Goal: Transaction & Acquisition: Purchase product/service

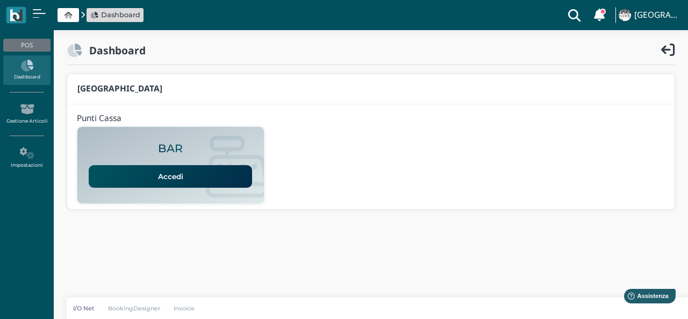
click at [211, 177] on link "Accedi" at bounding box center [170, 176] width 163 height 23
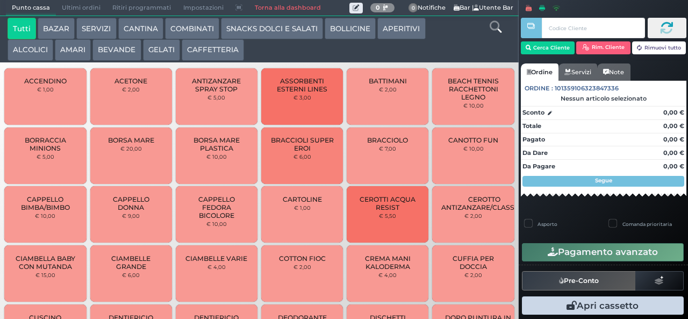
click at [112, 42] on button "BEVANDE" at bounding box center [116, 50] width 48 height 22
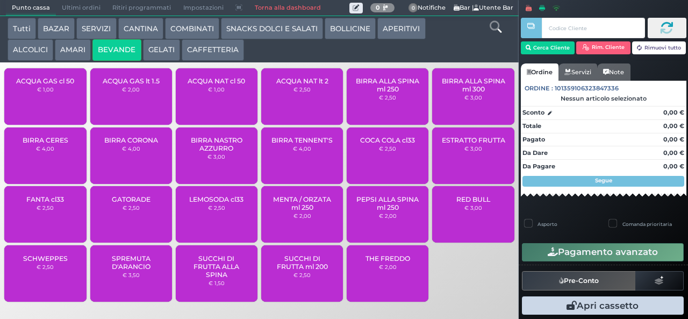
click at [145, 144] on span "BIRRA CORONA" at bounding box center [131, 140] width 54 height 8
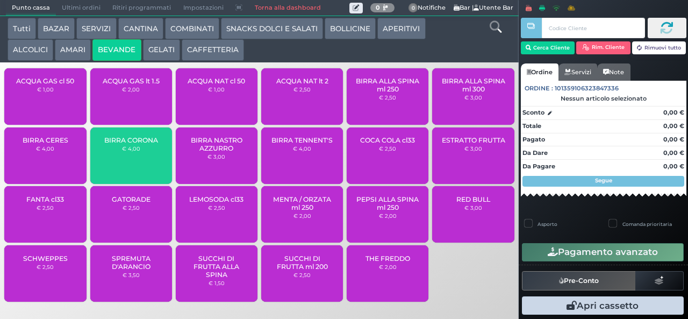
click at [140, 144] on span "BIRRA CORONA" at bounding box center [131, 140] width 54 height 8
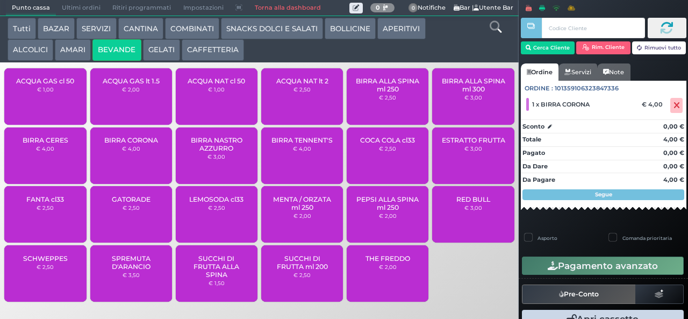
click at [138, 144] on span "BIRRA CORONA" at bounding box center [131, 140] width 54 height 8
click at [129, 152] on small "€ 4,00" at bounding box center [131, 148] width 18 height 6
click at [139, 162] on div "BIRRA CORONA € 4,00" at bounding box center [131, 155] width 82 height 56
click at [209, 151] on span "BIRRA NASTRO AZZURRO" at bounding box center [217, 144] width 64 height 16
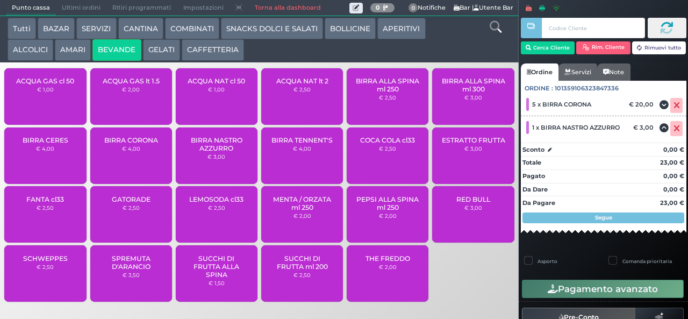
click at [26, 184] on div "BIRRA CERES € 4,00" at bounding box center [45, 156] width 85 height 59
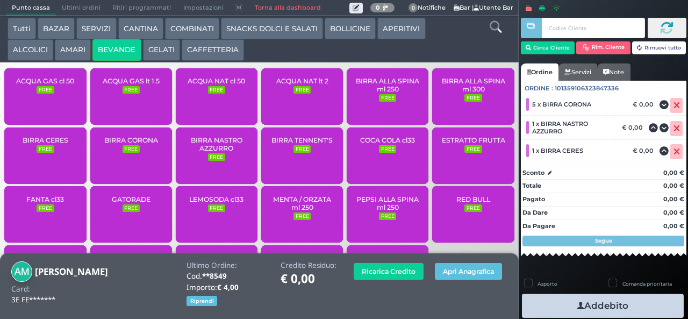
click at [578, 305] on icon "button" at bounding box center [581, 305] width 7 height 11
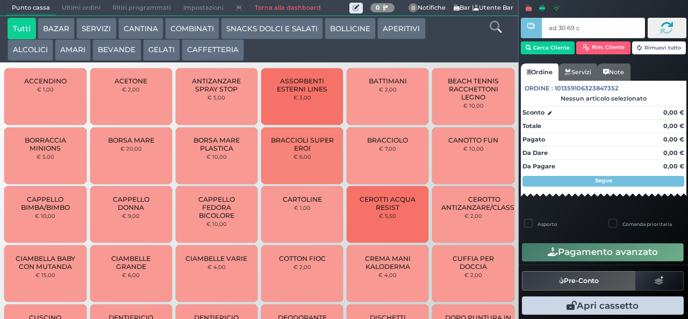
type input "ad 30 69 c3"
click at [0, 0] on div at bounding box center [0, 0] width 0 height 0
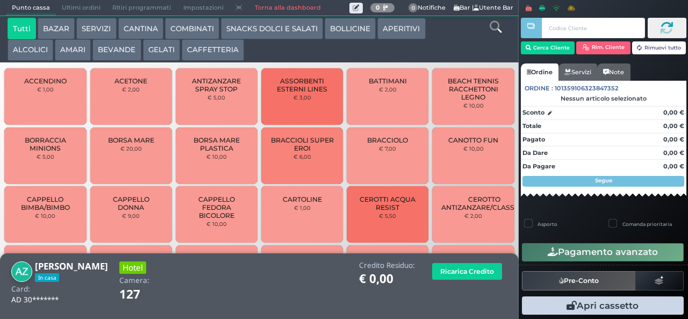
click at [207, 53] on button "CAFFETTERIA" at bounding box center [213, 50] width 62 height 22
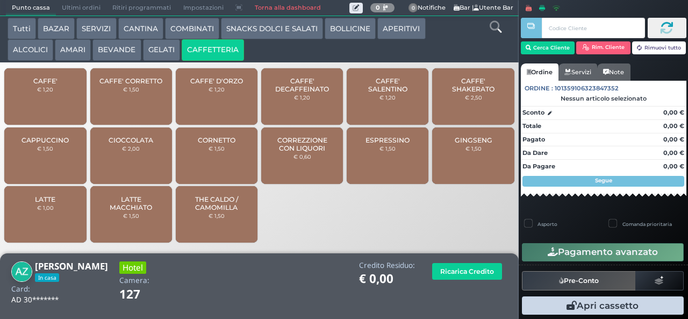
click at [59, 170] on div "CAPPUCCINO € 1,50" at bounding box center [45, 155] width 82 height 56
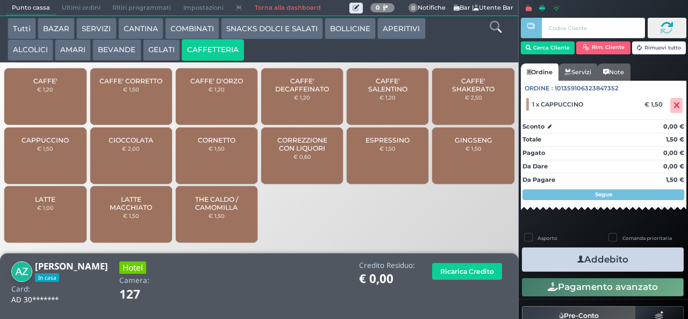
click at [578, 258] on icon "button" at bounding box center [581, 259] width 7 height 11
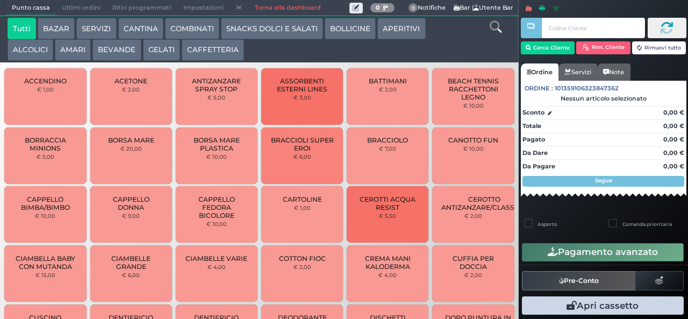
click at [215, 46] on button "CAFFETTERIA" at bounding box center [213, 50] width 62 height 22
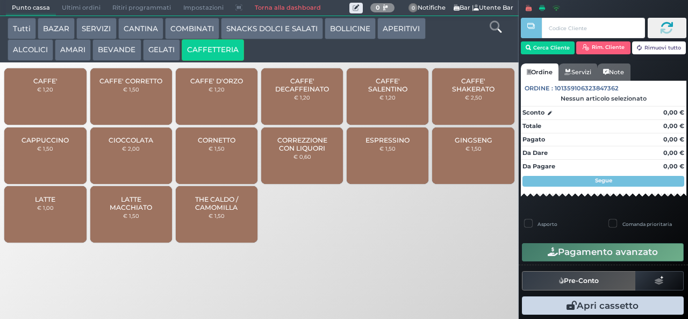
click at [44, 85] on span "CAFFE'" at bounding box center [45, 81] width 24 height 8
click at [47, 85] on span "CAFFE'" at bounding box center [45, 81] width 24 height 8
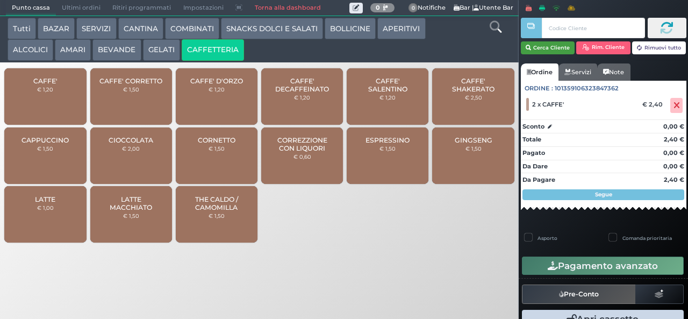
click at [545, 51] on button "Cerca Cliente" at bounding box center [548, 47] width 54 height 13
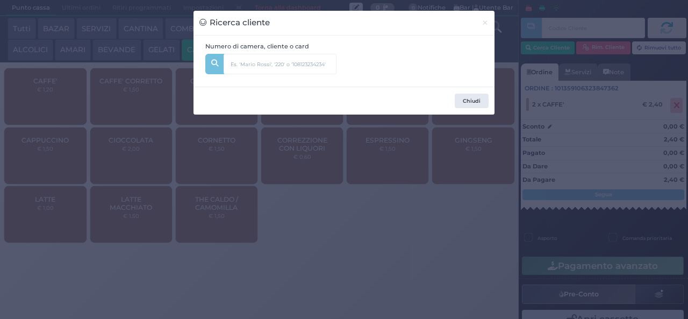
click at [415, 192] on div "Ricerca cliente × Numero di camera, cliente o card Chiudi" at bounding box center [344, 159] width 688 height 319
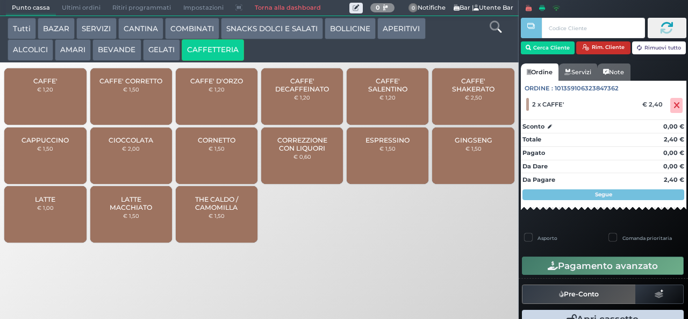
click at [595, 46] on button "Rim. Cliente" at bounding box center [603, 47] width 54 height 13
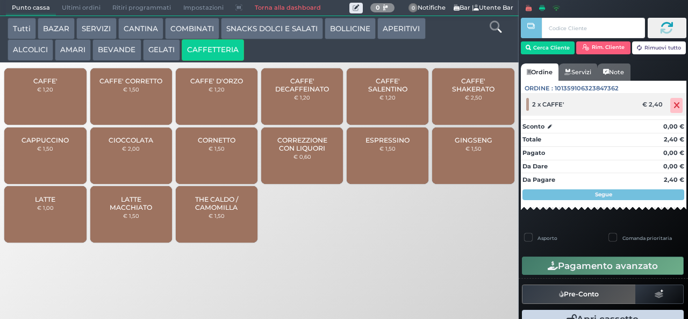
click at [674, 105] on icon at bounding box center [677, 105] width 6 height 1
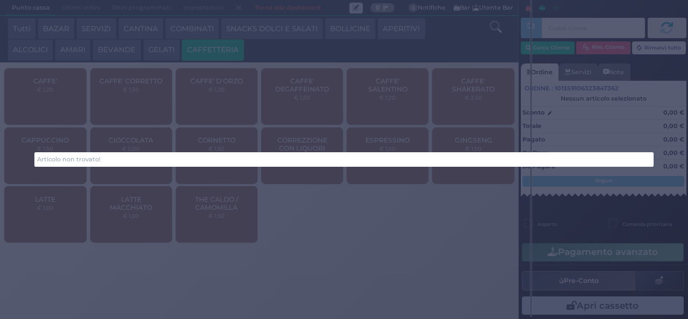
click at [536, 269] on div "Articolo non trovato!" at bounding box center [344, 159] width 688 height 319
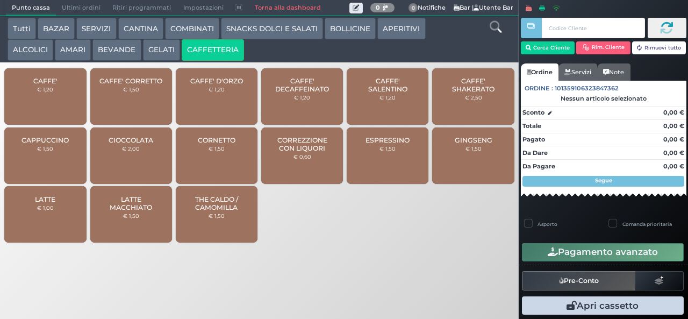
click at [61, 109] on div "CAFFE' € 1,20" at bounding box center [45, 96] width 82 height 56
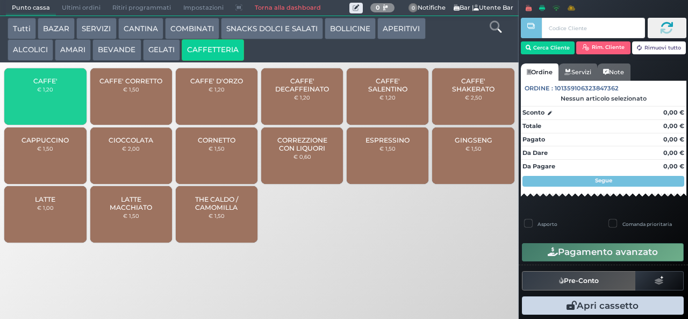
click at [60, 106] on div "CAFFE' € 1,20" at bounding box center [45, 96] width 82 height 56
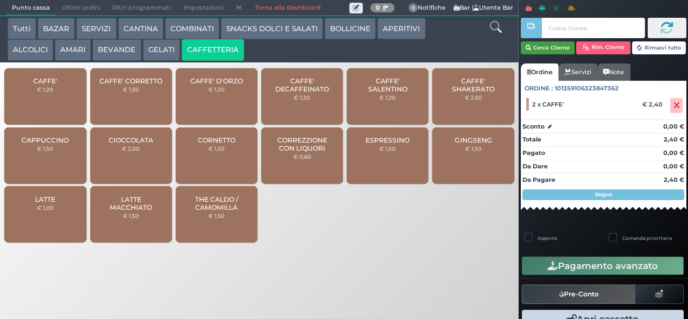
click at [547, 49] on button "Cerca Cliente" at bounding box center [548, 47] width 54 height 13
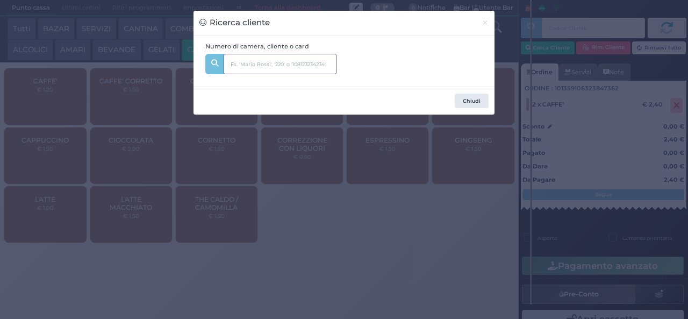
click at [295, 65] on input "text" at bounding box center [280, 64] width 113 height 20
type input "504"
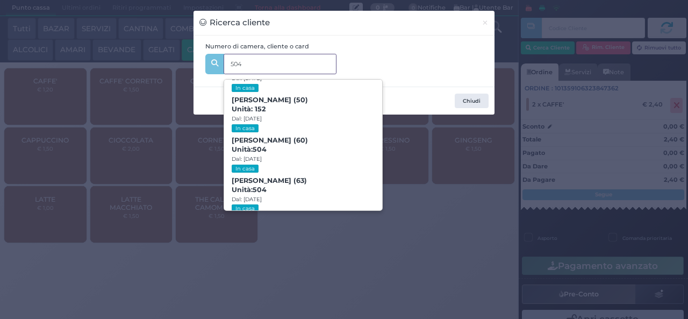
scroll to position [162, 0]
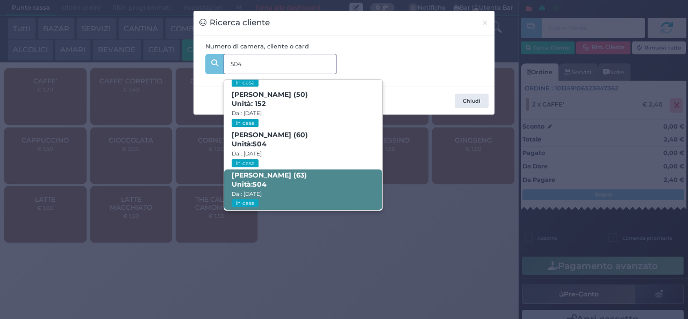
click at [313, 179] on span "Pietro Di Ceglie (63) Unità: 504 Dal: 31/08/2025 In casa" at bounding box center [303, 189] width 158 height 40
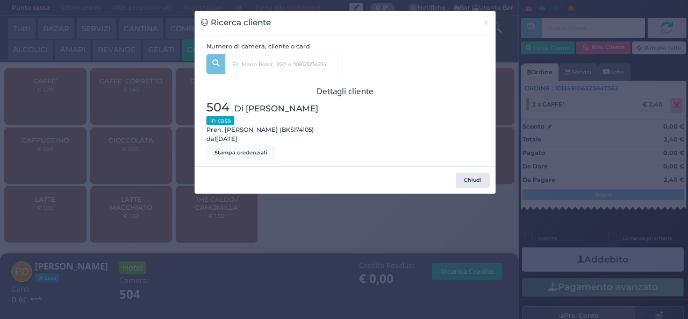
click at [337, 250] on div "Ricerca cliente × Numero di camera, cliente o card 504 GIUSEPPE FARAONE (17) Un…" at bounding box center [344, 159] width 688 height 319
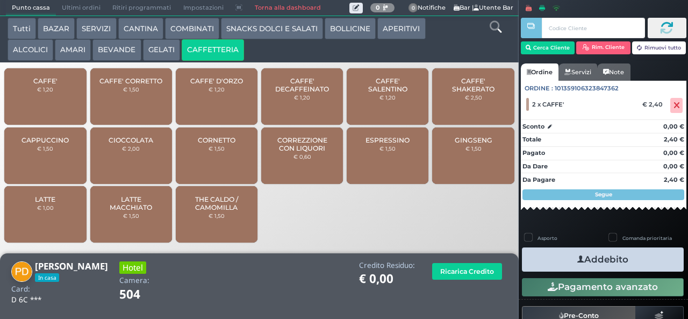
click at [562, 252] on button "Addebito" at bounding box center [603, 259] width 162 height 24
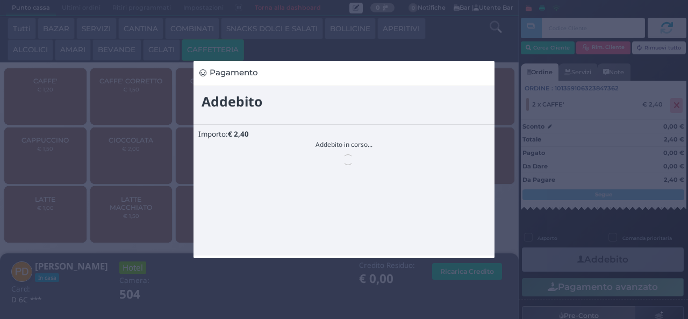
scroll to position [0, 0]
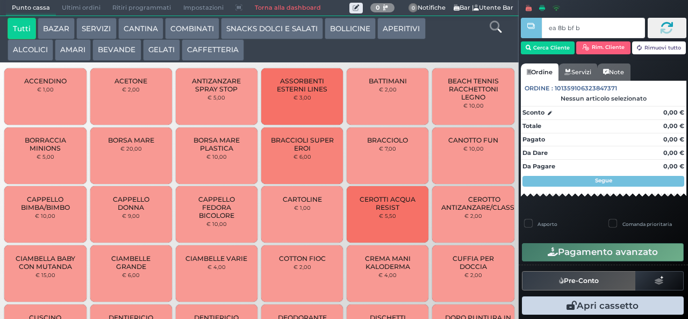
type input "ea 8b bf b9"
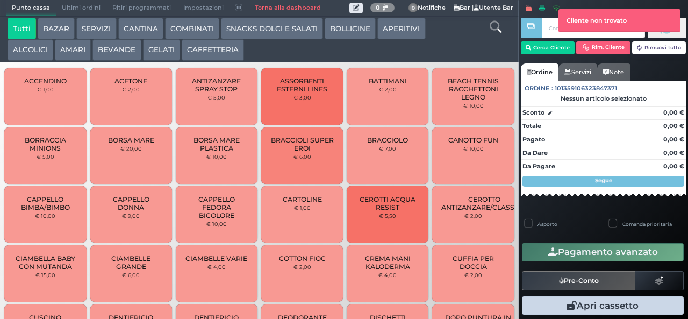
click at [219, 51] on button "CAFFETTERIA" at bounding box center [213, 50] width 62 height 22
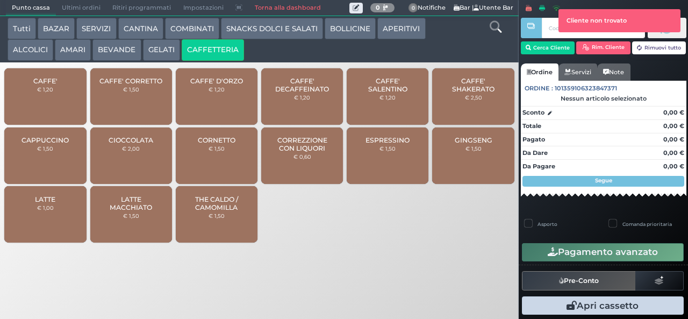
click at [38, 103] on div "CAFFE' € 1,20" at bounding box center [45, 96] width 82 height 56
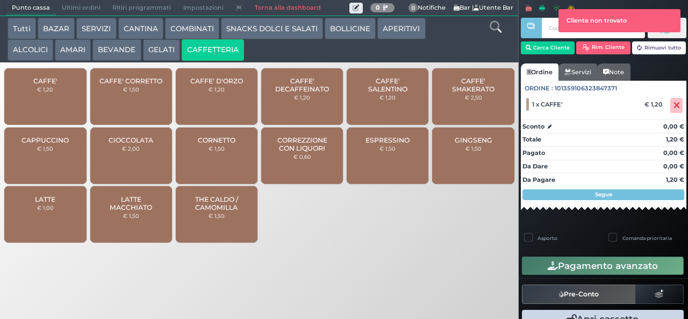
click at [295, 93] on span "CAFFE' DECAFFEINATO" at bounding box center [302, 85] width 64 height 16
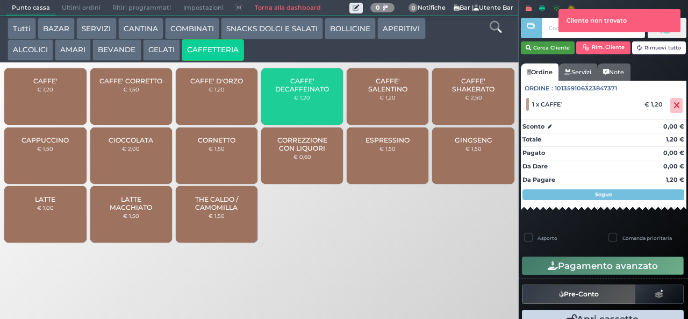
click at [546, 47] on button "Cerca Cliente" at bounding box center [548, 47] width 54 height 13
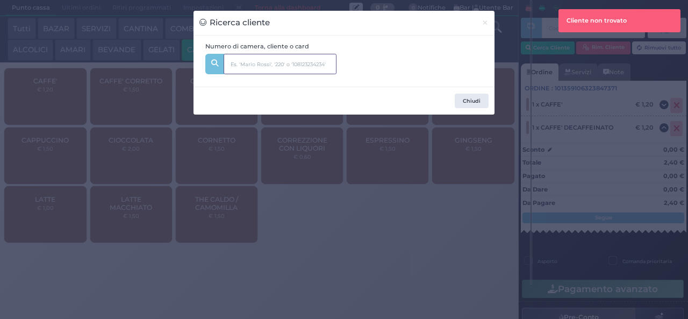
click at [310, 68] on input "text" at bounding box center [280, 64] width 113 height 20
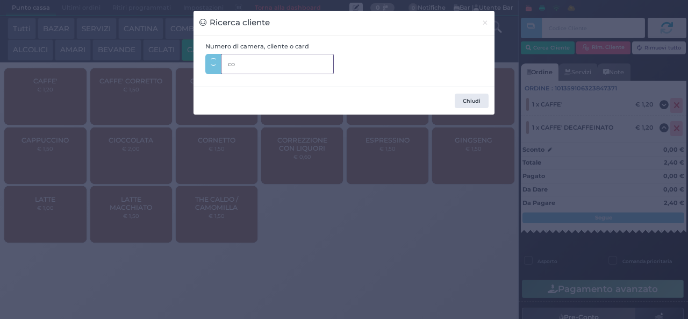
type input "c"
type input "caterina"
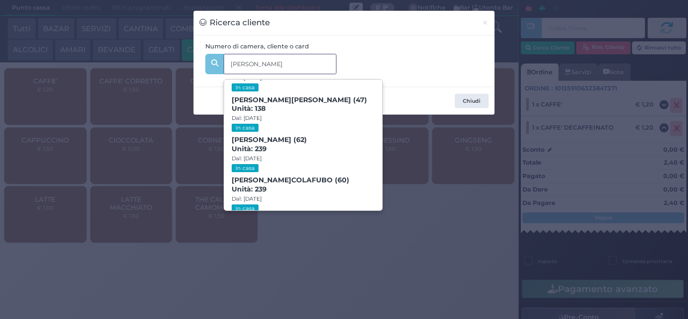
scroll to position [106, 0]
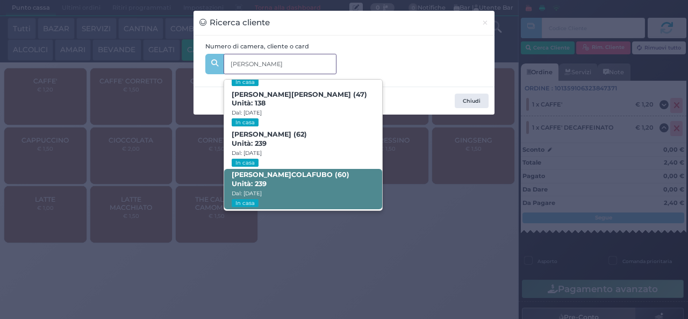
click at [309, 185] on span "CATERINA COLAFUBO (60) Unità: 239 Dal: 31/08/2025 In casa" at bounding box center [303, 189] width 158 height 40
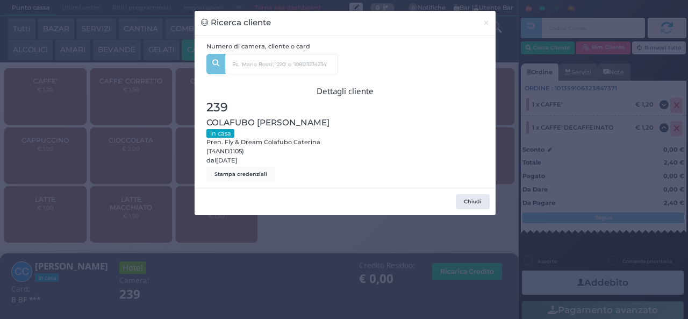
click at [241, 269] on div "Ricerca cliente × Numero di camera, cliente o card caterina Addolorata Campanal…" at bounding box center [344, 159] width 688 height 319
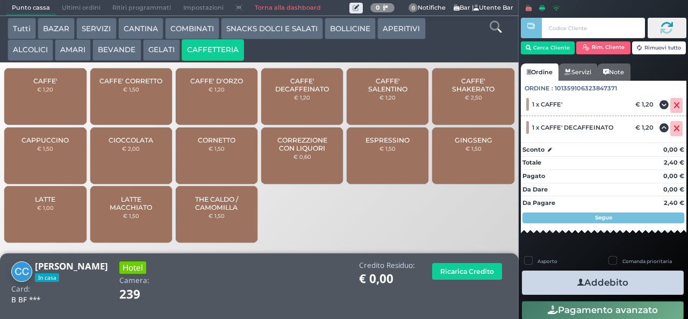
click at [578, 282] on icon "button" at bounding box center [581, 282] width 7 height 11
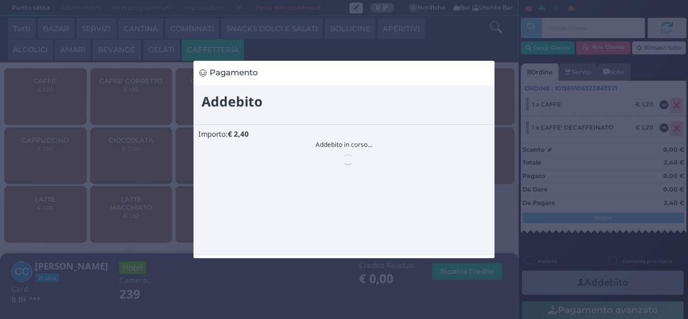
scroll to position [0, 0]
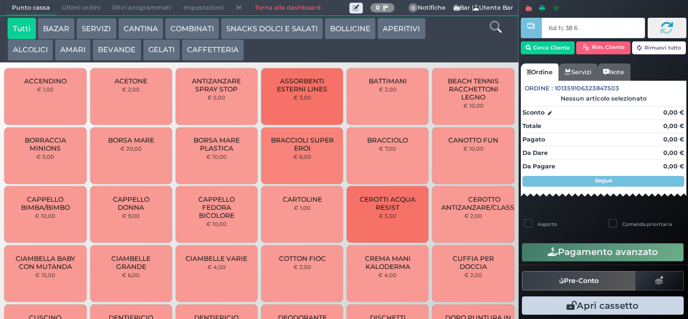
type input "6d fc 38 67"
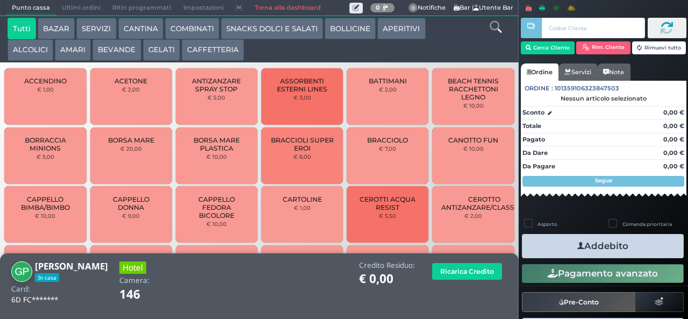
click at [210, 53] on button "CAFFETTERIA" at bounding box center [213, 50] width 62 height 22
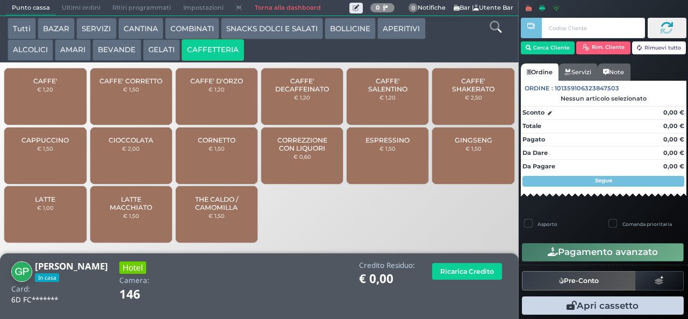
click at [39, 105] on div "CAFFE' € 1,20" at bounding box center [45, 96] width 82 height 56
click at [33, 106] on div "CAFFE' € 1,20" at bounding box center [45, 96] width 82 height 56
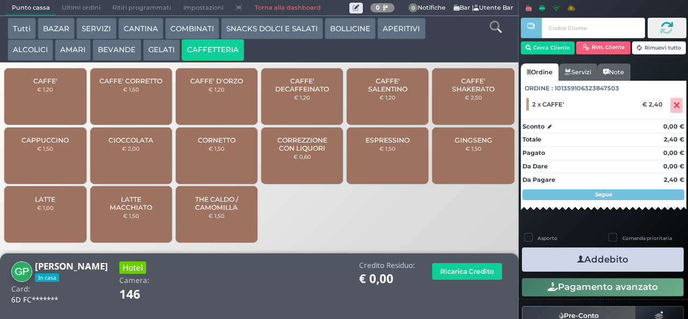
click at [578, 259] on icon "button" at bounding box center [581, 259] width 7 height 11
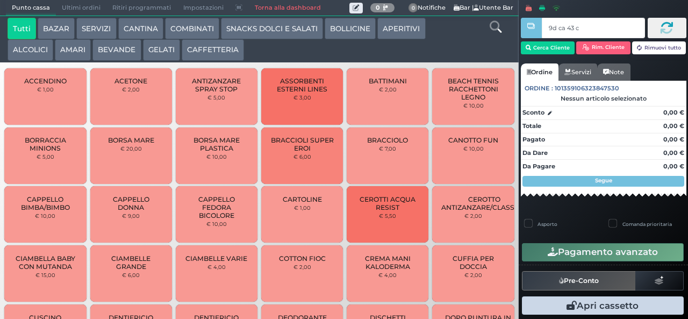
type input "9d ca 43 c3"
click at [0, 0] on div at bounding box center [0, 0] width 0 height 0
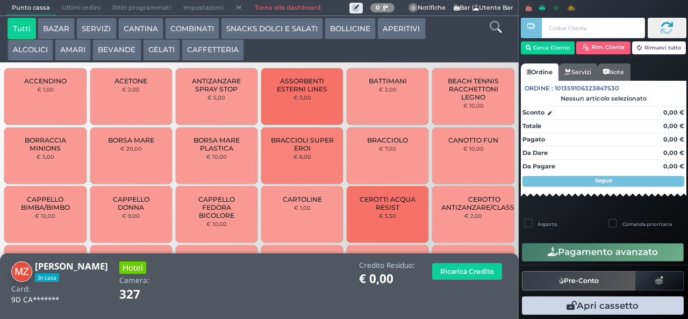
click at [212, 58] on button "CAFFETTERIA" at bounding box center [213, 50] width 62 height 22
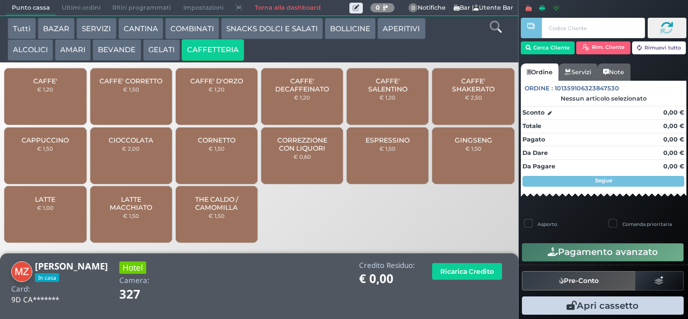
click at [52, 85] on span "CAFFE'" at bounding box center [45, 81] width 24 height 8
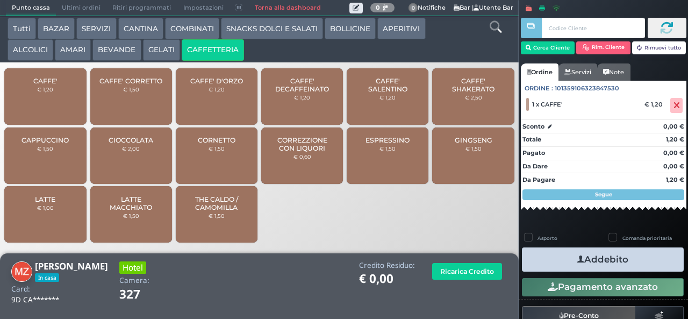
click at [578, 258] on icon "button" at bounding box center [581, 259] width 7 height 11
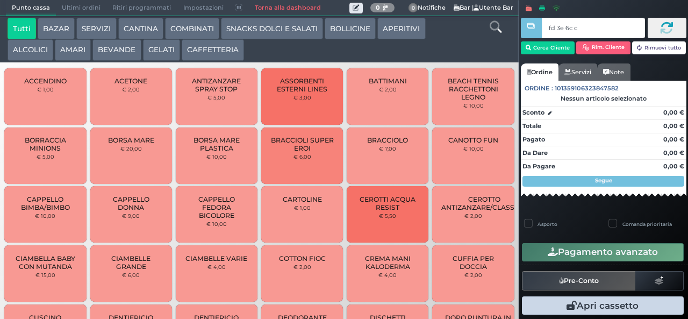
type input "fd 3e 6c c3"
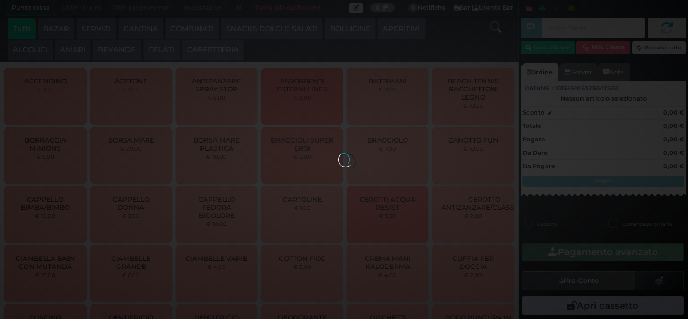
click at [338, 153] on div at bounding box center [344, 159] width 12 height 12
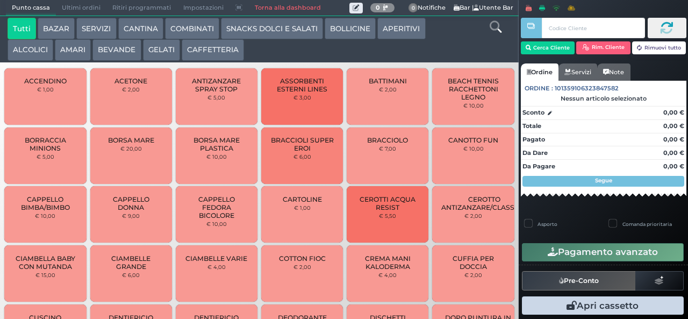
click at [0, 0] on div at bounding box center [0, 0] width 0 height 0
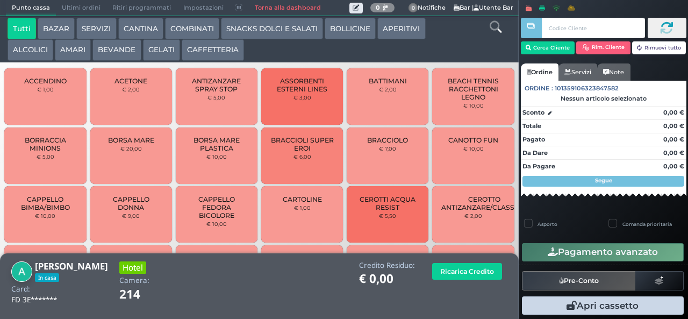
click at [208, 51] on button "CAFFETTERIA" at bounding box center [213, 50] width 62 height 22
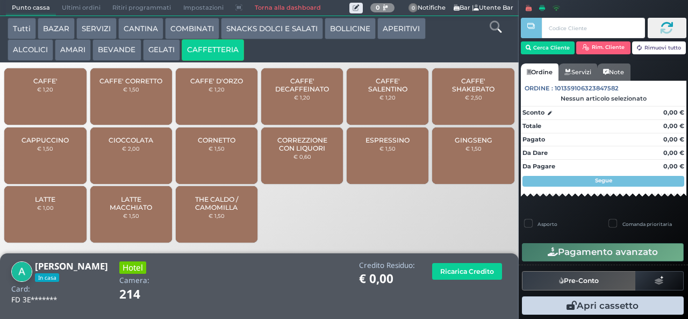
click at [40, 165] on div "CAPPUCCINO € 1,50" at bounding box center [45, 155] width 82 height 56
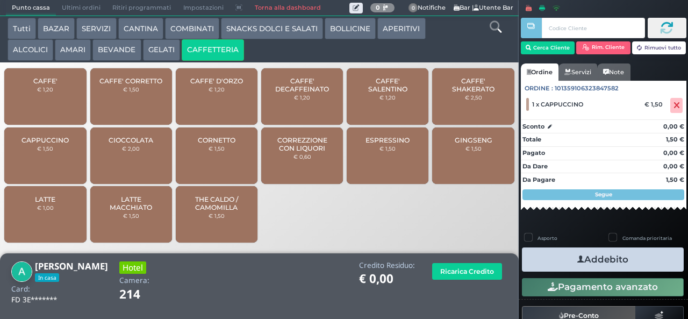
click at [561, 258] on button "Addebito" at bounding box center [603, 259] width 162 height 24
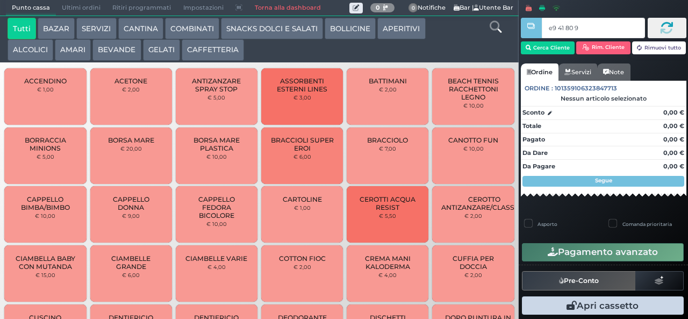
type input "e9 41 80 94"
click at [210, 48] on button "CAFFETTERIA" at bounding box center [213, 50] width 62 height 22
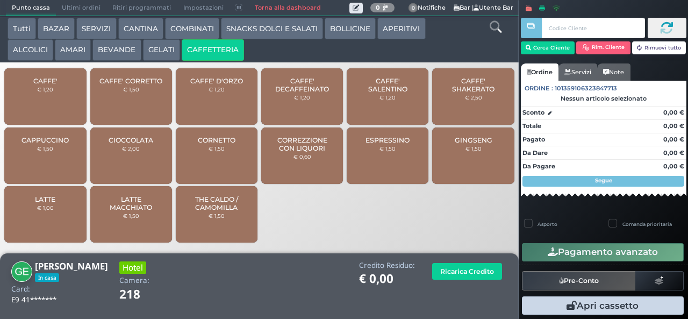
click at [325, 93] on span "CAFFE' DECAFFEINATO" at bounding box center [302, 85] width 64 height 16
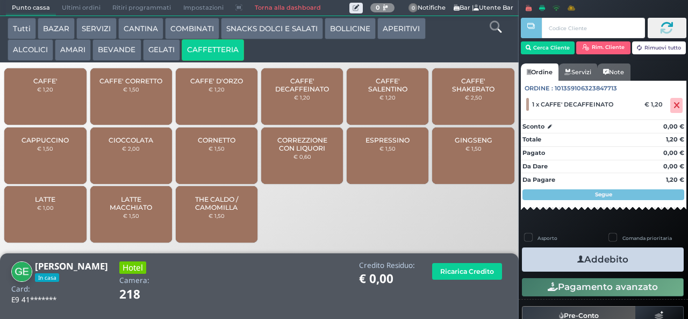
click at [578, 259] on icon "button" at bounding box center [581, 259] width 7 height 11
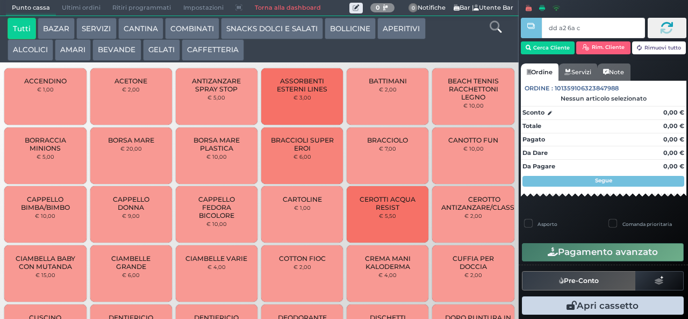
type input "dd a2 6a c3"
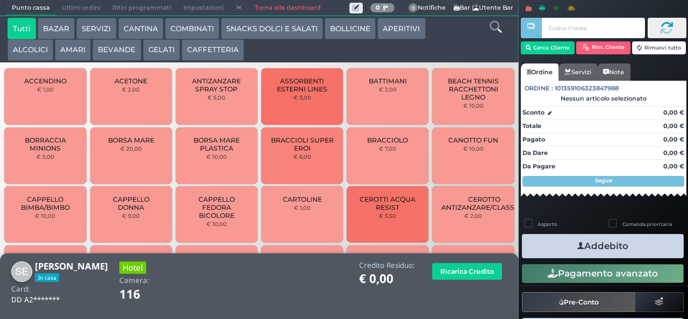
click at [224, 49] on button "CAFFETTERIA" at bounding box center [213, 50] width 62 height 22
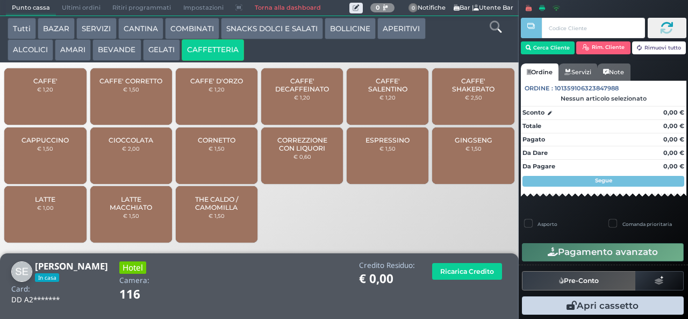
click at [45, 85] on span "CAFFE'" at bounding box center [45, 81] width 24 height 8
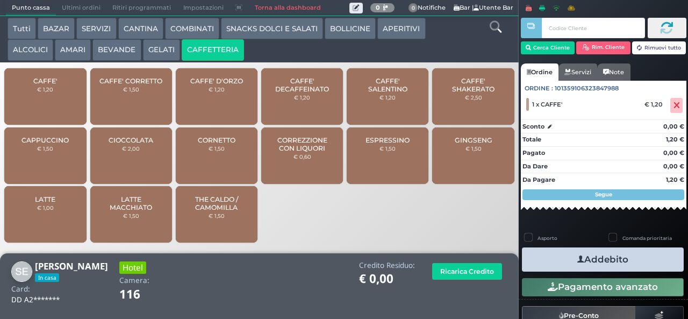
click at [562, 247] on button "Addebito" at bounding box center [603, 259] width 162 height 24
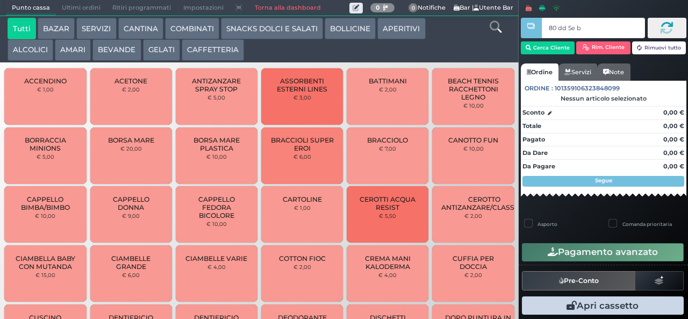
type input "80 dd 5e bb"
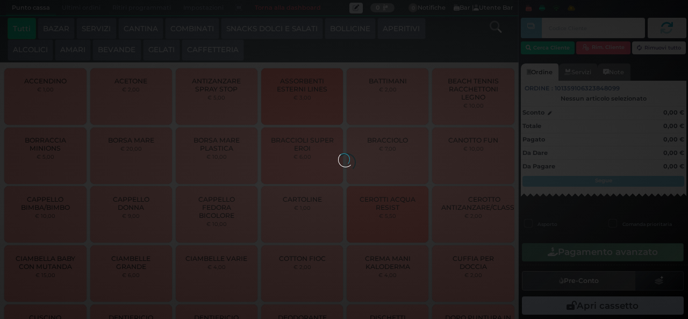
click at [208, 57] on button "CAFFETTERIA" at bounding box center [213, 50] width 62 height 22
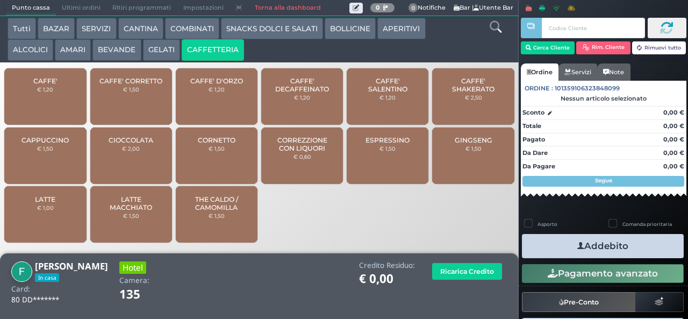
click at [182, 39] on button "CAFFETTERIA" at bounding box center [213, 50] width 62 height 22
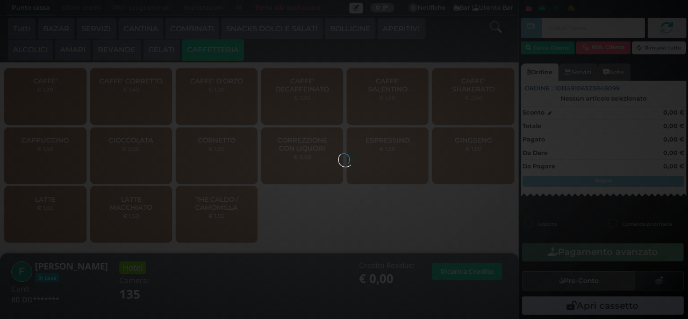
click at [338, 153] on div at bounding box center [344, 159] width 12 height 12
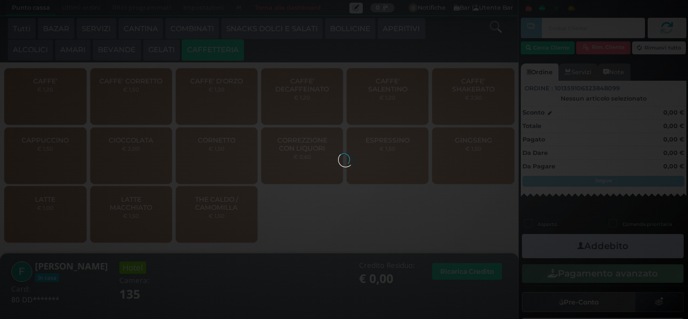
click at [47, 85] on span "CAFFE'" at bounding box center [45, 81] width 24 height 8
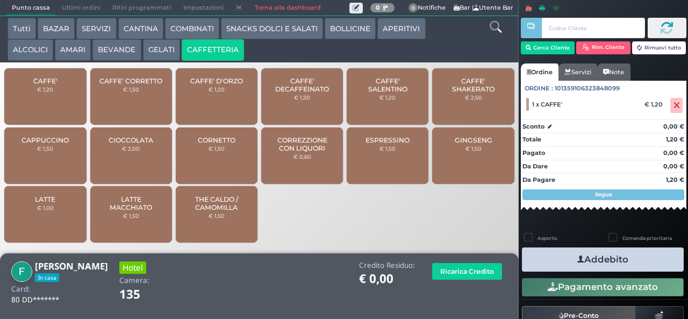
click at [388, 144] on span "ESPRESSINO" at bounding box center [388, 140] width 44 height 8
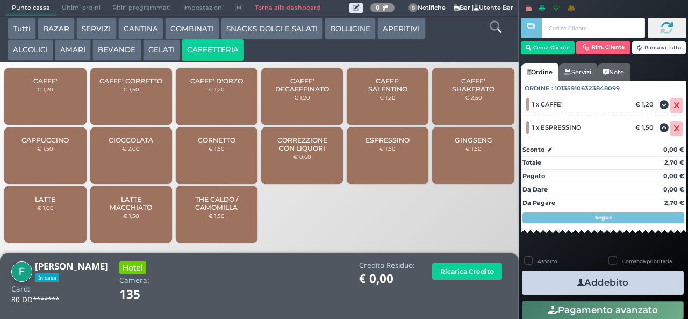
click at [579, 282] on icon "button" at bounding box center [581, 282] width 7 height 11
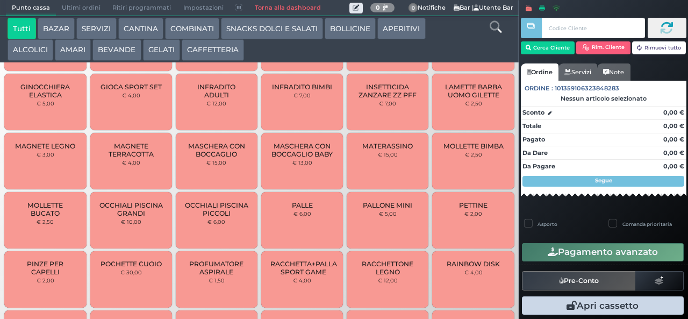
scroll to position [499, 0]
type input "ad 30 69 c3"
click at [0, 0] on div at bounding box center [0, 0] width 0 height 0
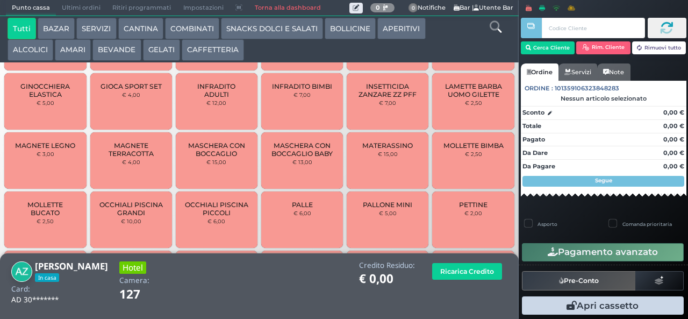
click at [212, 48] on button "CAFFETTERIA" at bounding box center [213, 50] width 62 height 22
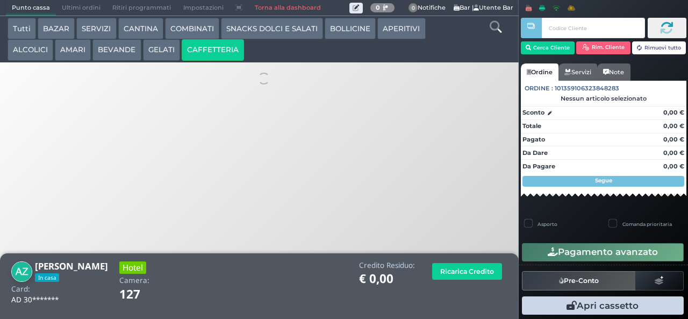
scroll to position [0, 0]
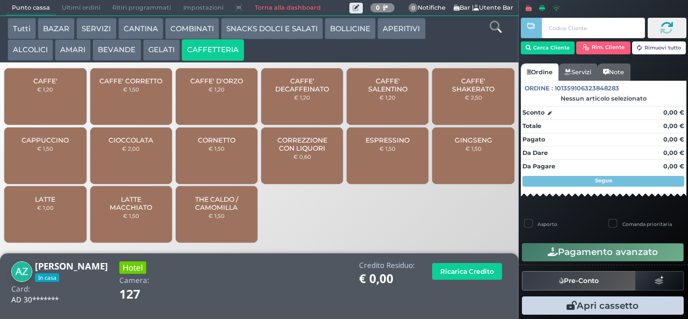
click at [51, 92] on small "€ 1,20" at bounding box center [45, 89] width 16 height 6
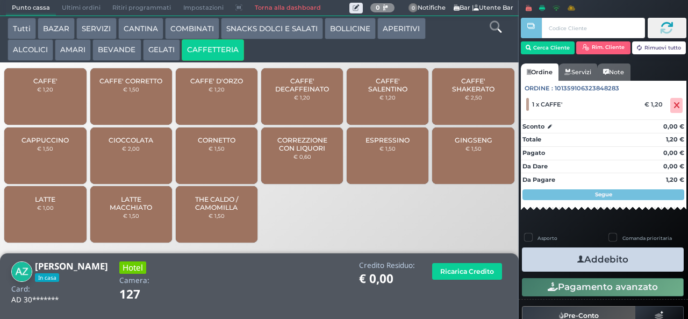
click at [578, 259] on icon "button" at bounding box center [581, 259] width 7 height 11
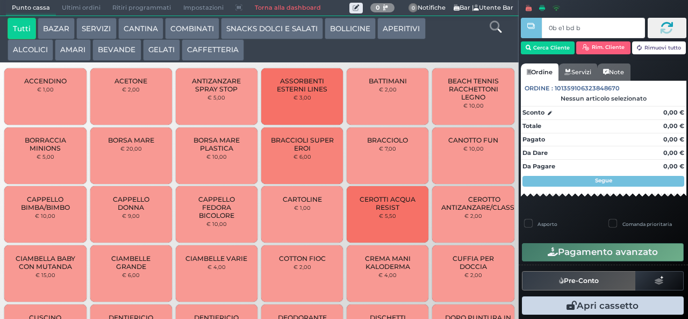
type input "0b e1 bd b9"
click at [211, 49] on button "CAFFETTERIA" at bounding box center [213, 50] width 62 height 22
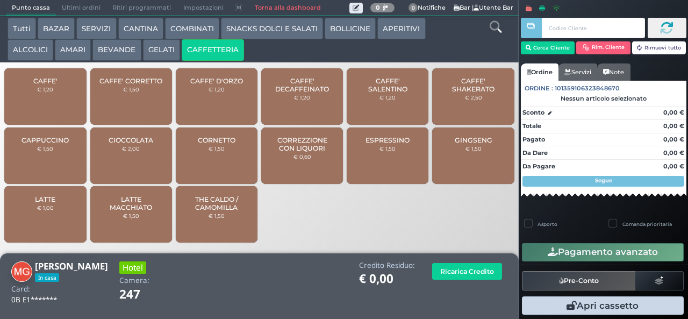
click at [58, 144] on span "CAPPUCCINO" at bounding box center [45, 140] width 47 height 8
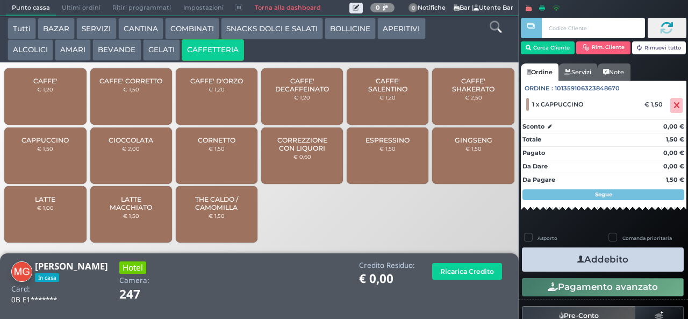
click at [578, 259] on icon "button" at bounding box center [581, 259] width 7 height 11
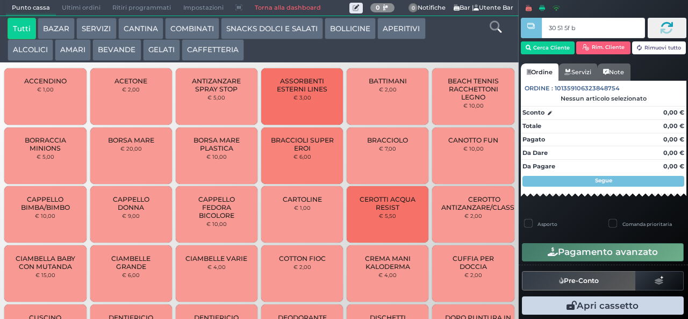
type input "30 51 5f bb"
click at [0, 0] on div at bounding box center [0, 0] width 0 height 0
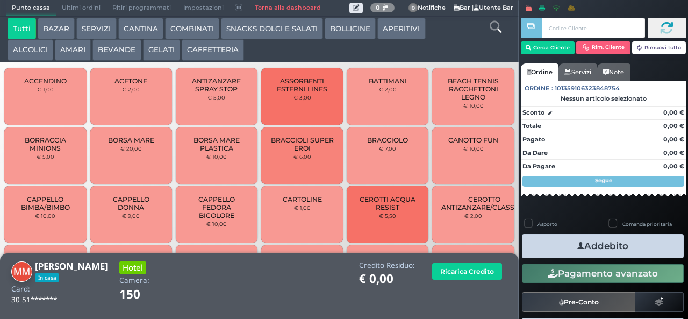
click at [124, 49] on button "BEVANDE" at bounding box center [116, 50] width 48 height 22
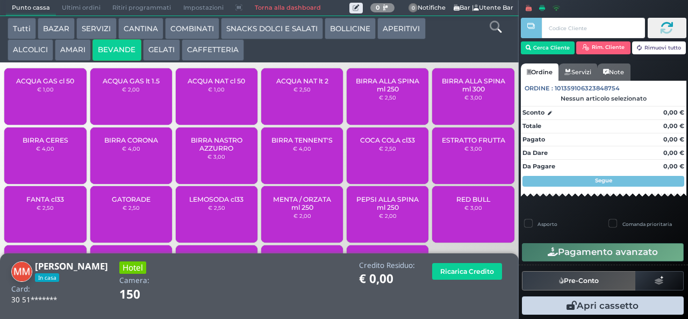
click at [212, 85] on span "ACQUA NAT cl 50" at bounding box center [217, 81] width 58 height 8
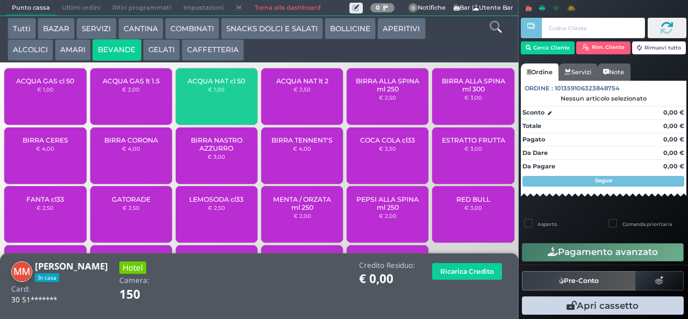
click at [208, 92] on small "€ 1,00" at bounding box center [216, 89] width 17 height 6
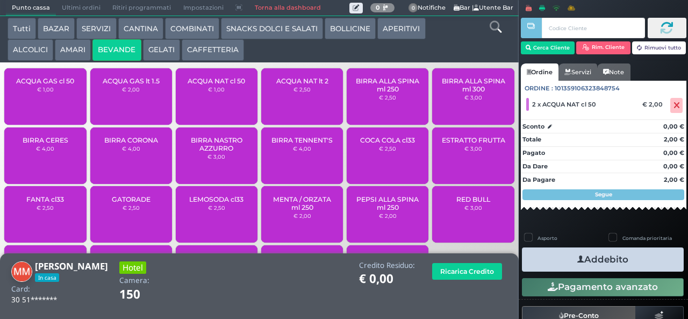
click at [294, 85] on span "ACQUA NAT lt 2" at bounding box center [302, 81] width 52 height 8
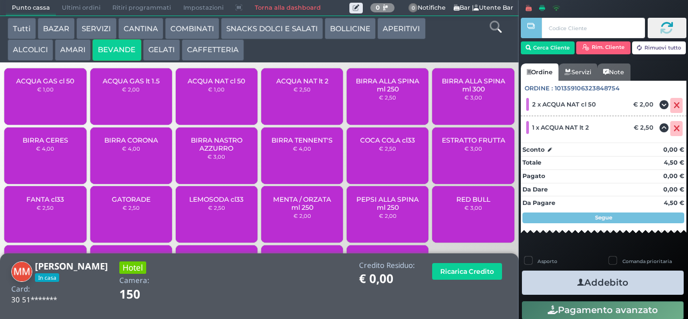
click at [578, 282] on icon "button" at bounding box center [581, 282] width 7 height 11
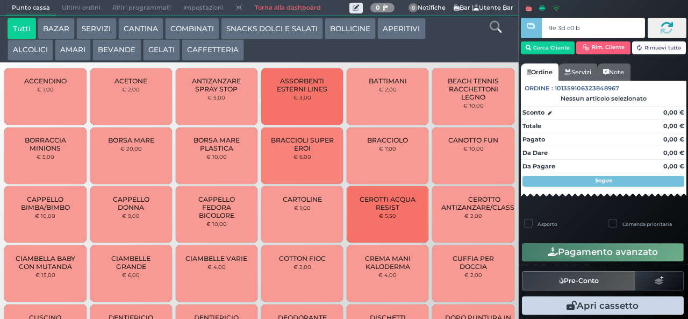
type input "9e 3d c0 b9"
click at [209, 51] on button "CAFFETTERIA" at bounding box center [213, 50] width 62 height 22
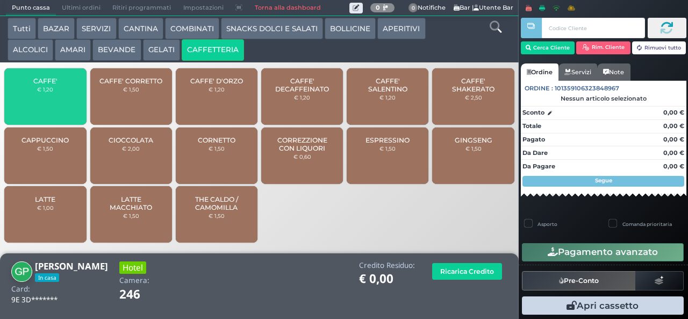
click at [46, 105] on div "CAFFE' € 1,20" at bounding box center [45, 96] width 82 height 56
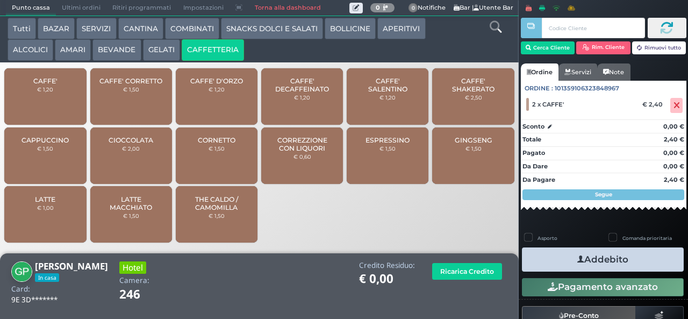
click at [593, 250] on button "Addebito" at bounding box center [603, 259] width 162 height 24
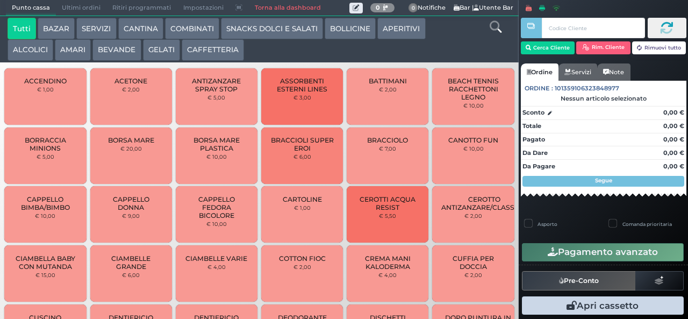
click at [227, 57] on button "CAFFETTERIA" at bounding box center [213, 50] width 62 height 22
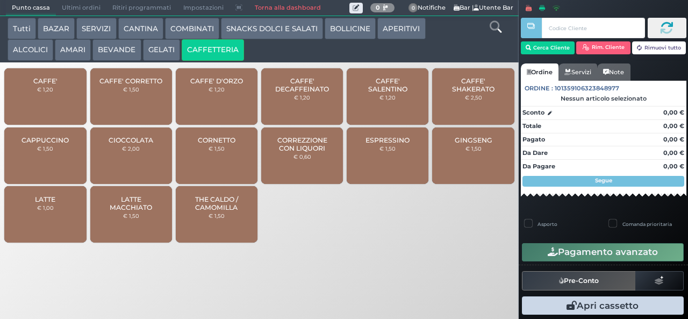
click at [182, 39] on button "CAFFETTERIA" at bounding box center [213, 50] width 62 height 22
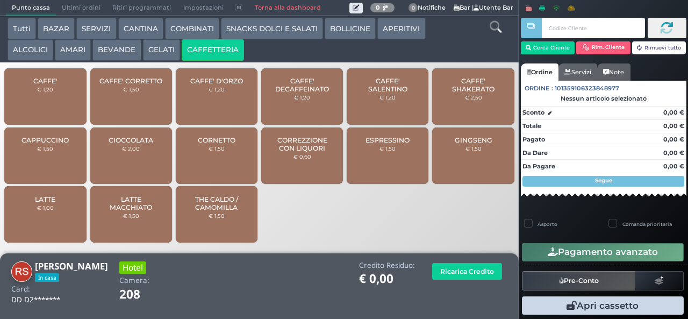
click at [55, 144] on span "CAPPUCCINO" at bounding box center [45, 140] width 47 height 8
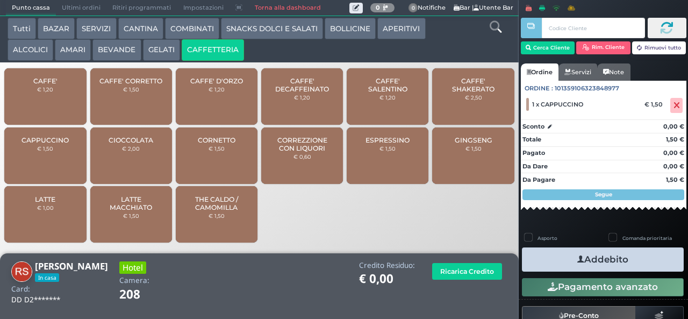
click at [595, 254] on button "Addebito" at bounding box center [603, 259] width 162 height 24
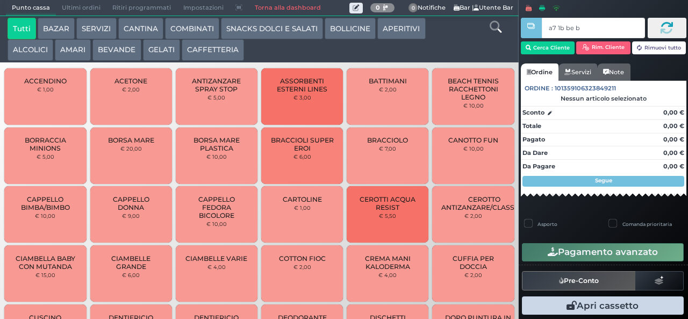
type input "a7 1b be b9"
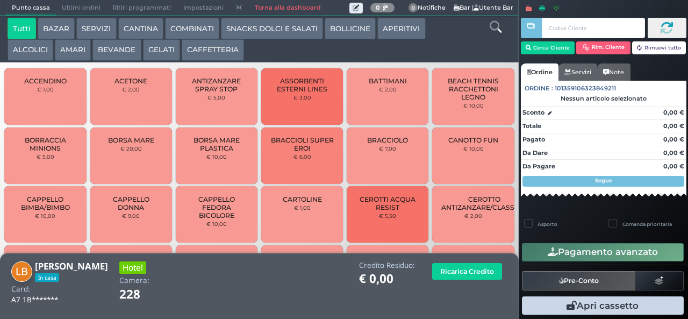
click at [225, 51] on button "CAFFETTERIA" at bounding box center [213, 50] width 62 height 22
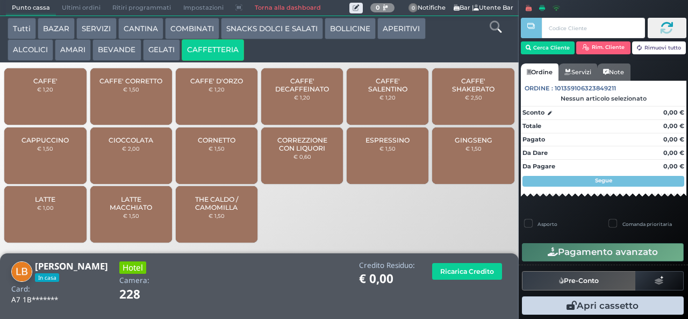
click at [46, 85] on span "CAFFE'" at bounding box center [45, 81] width 24 height 8
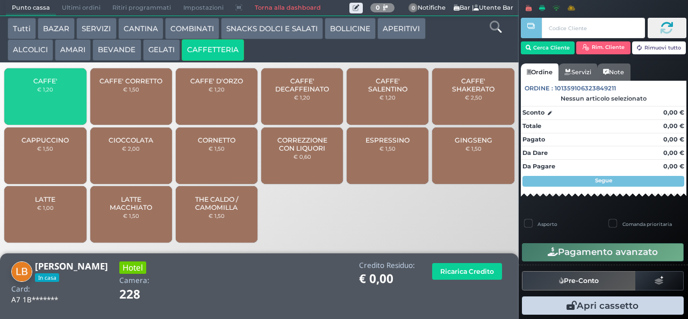
click at [47, 85] on span "CAFFE'" at bounding box center [45, 81] width 24 height 8
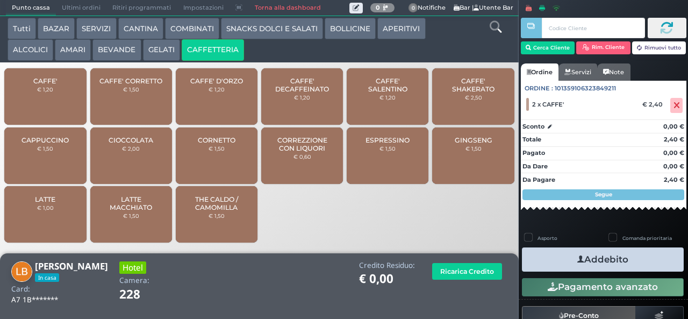
click at [611, 261] on button "Addebito" at bounding box center [603, 259] width 162 height 24
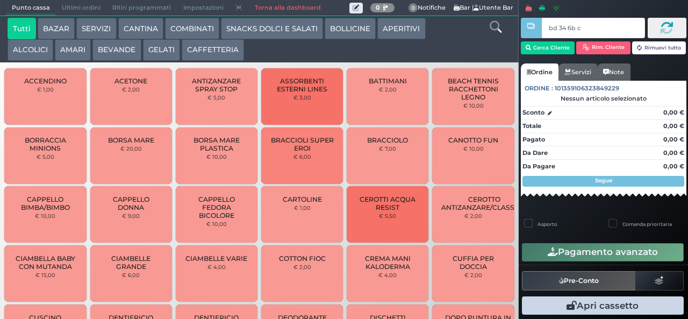
type input "bd 34 6b c3"
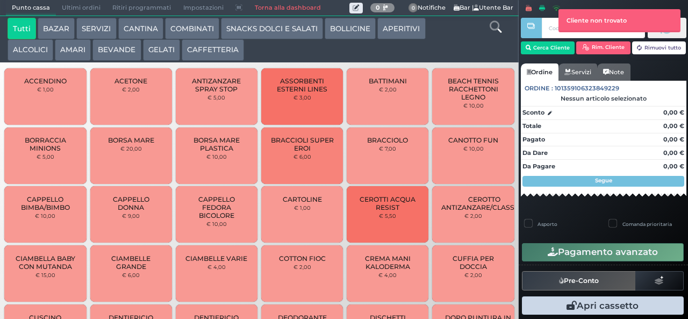
click at [218, 60] on button "CAFFETTERIA" at bounding box center [213, 50] width 62 height 22
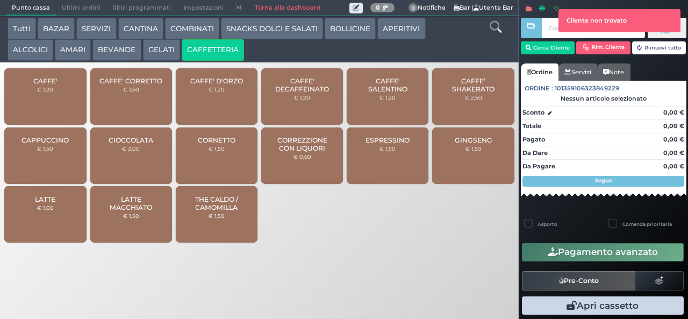
click at [41, 85] on span "CAFFE'" at bounding box center [45, 81] width 24 height 8
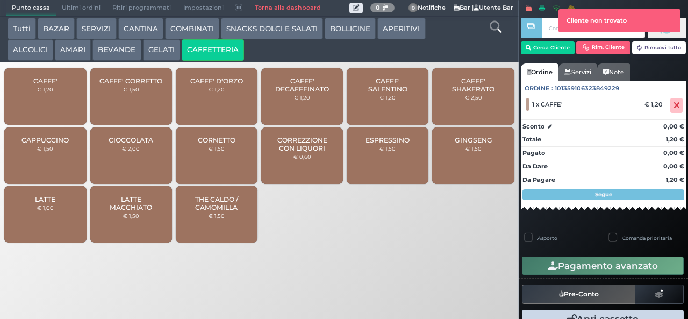
click at [303, 93] on span "CAFFE' DECAFFEINATO" at bounding box center [302, 85] width 64 height 16
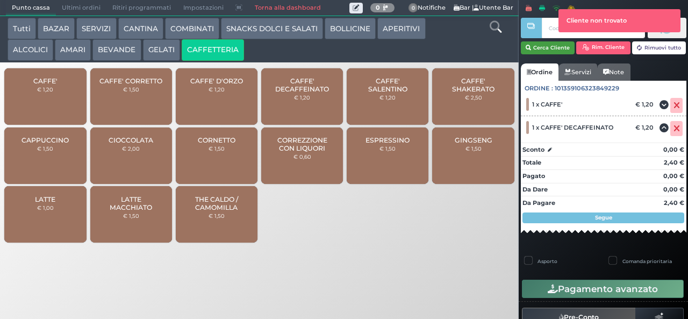
click at [541, 48] on button "Cerca Cliente" at bounding box center [548, 47] width 54 height 13
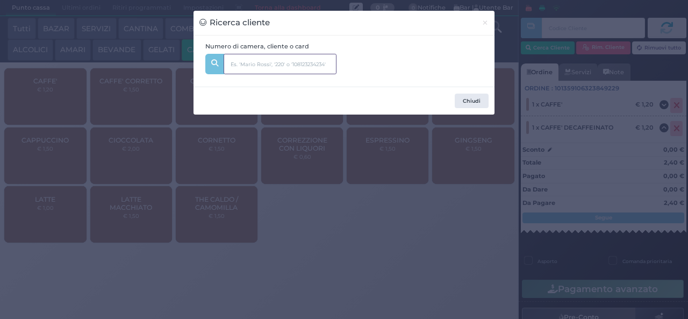
click at [298, 65] on input "text" at bounding box center [280, 64] width 113 height 20
type input "riccio"
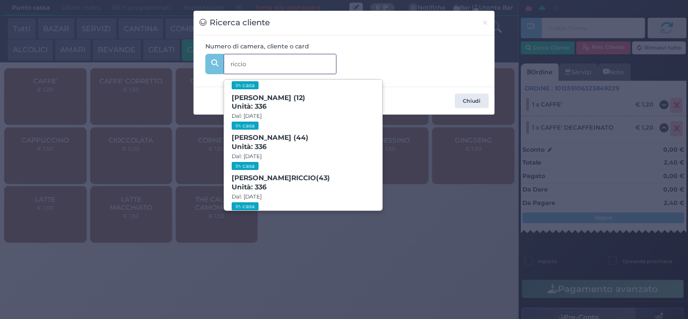
scroll to position [106, 0]
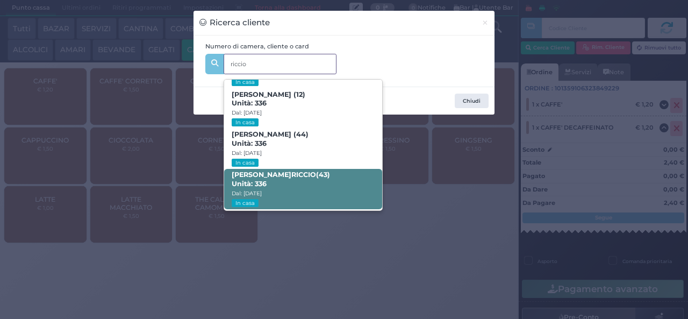
click at [292, 193] on span "LOREDANA RICCIO (43) Unità: 336 Dal: 31/08/2025 In casa" at bounding box center [303, 189] width 158 height 40
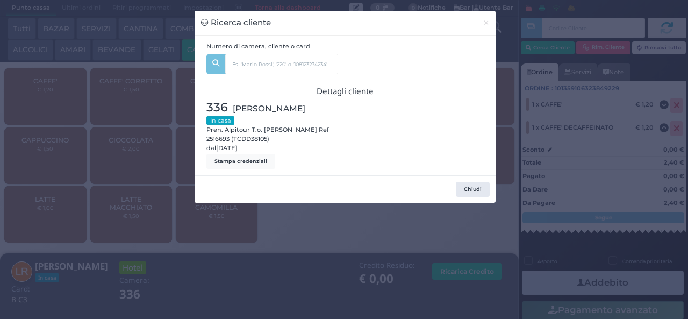
click at [287, 252] on div "Ricerca cliente × Numero di camera, cliente o card riccio Maria Carputo (59) Un…" at bounding box center [344, 159] width 688 height 319
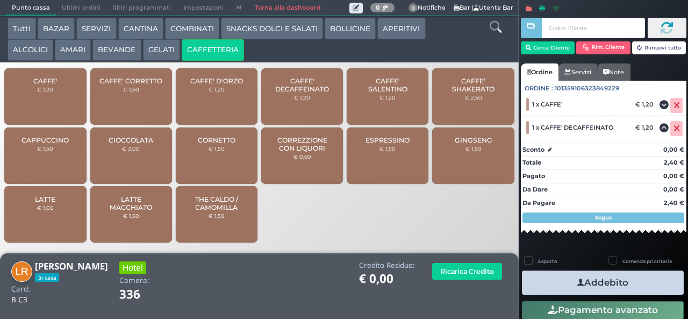
click at [560, 283] on button "Addebito" at bounding box center [603, 282] width 162 height 24
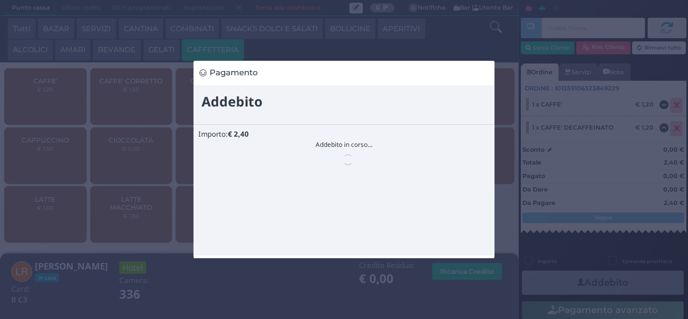
scroll to position [0, 0]
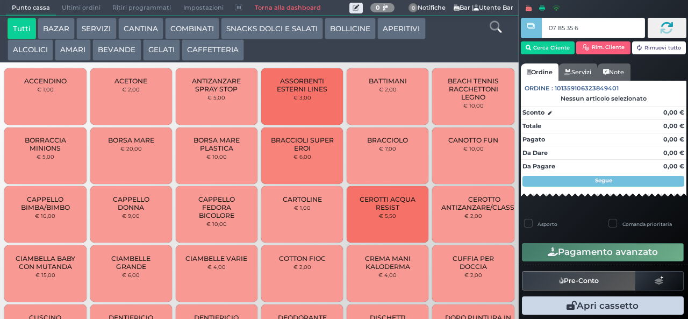
type input "07 85 35 67"
click at [217, 56] on button "CAFFETTERIA" at bounding box center [213, 50] width 62 height 22
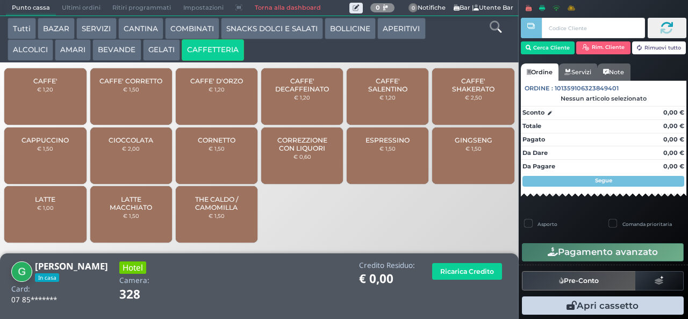
click at [42, 85] on span "CAFFE'" at bounding box center [45, 81] width 24 height 8
click at [41, 92] on small "€ 1,20" at bounding box center [45, 89] width 16 height 6
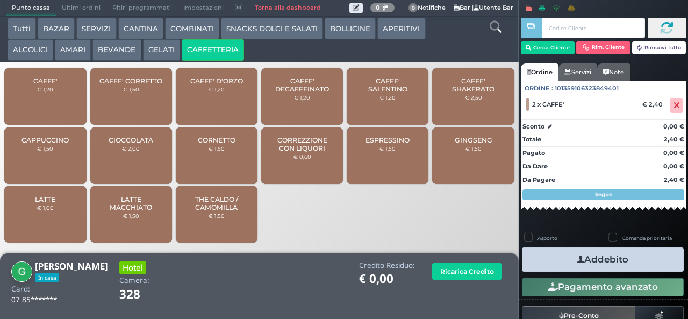
click at [578, 259] on icon "button" at bounding box center [581, 259] width 7 height 11
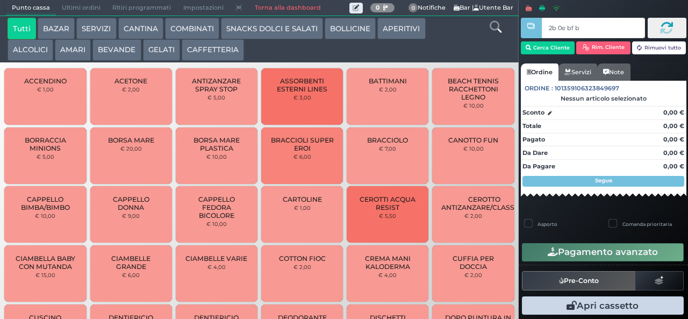
type input "2b 0e bf b9"
click at [212, 58] on button "CAFFETTERIA" at bounding box center [213, 50] width 62 height 22
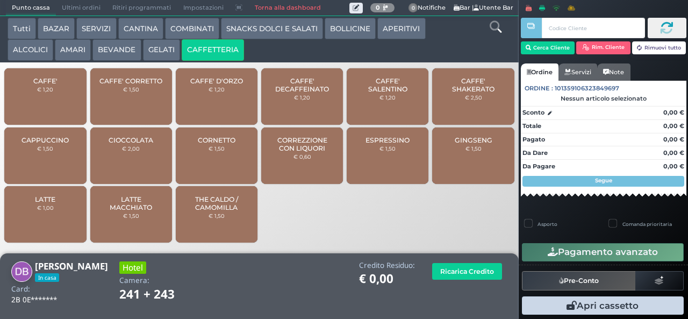
click at [57, 85] on span "CAFFE'" at bounding box center [45, 81] width 24 height 8
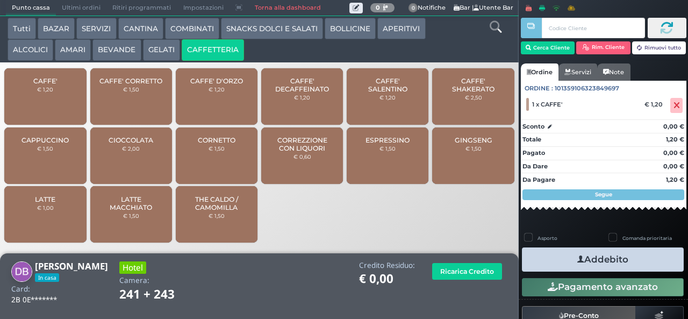
click at [578, 261] on icon "button" at bounding box center [581, 259] width 7 height 11
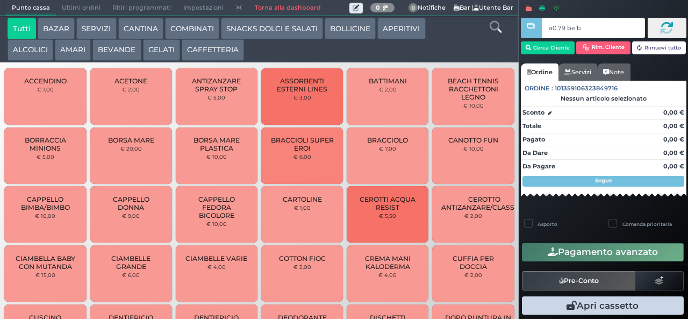
type input "a0 79 be b9"
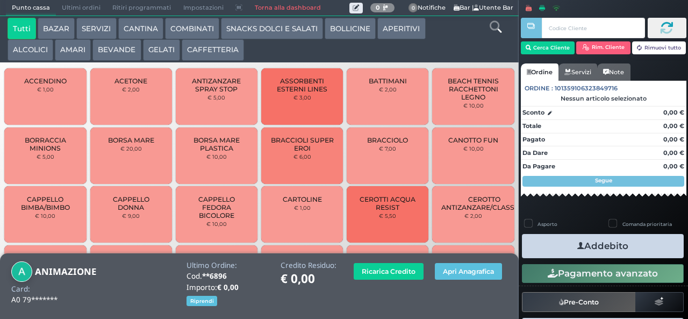
click at [123, 49] on button "BEVANDE" at bounding box center [116, 50] width 48 height 22
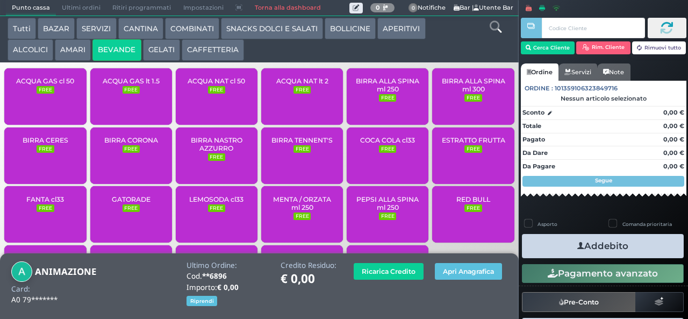
click at [288, 85] on span "ACQUA NAT lt 2" at bounding box center [302, 81] width 52 height 8
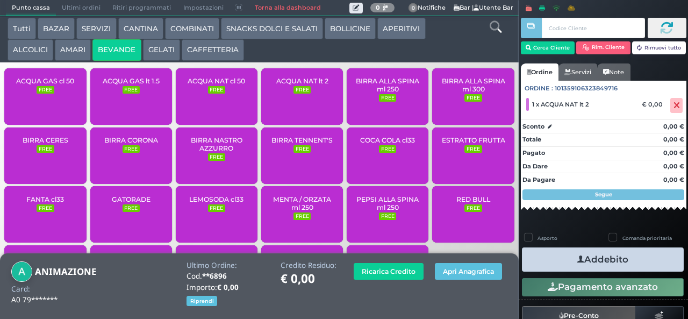
click at [578, 259] on icon "button" at bounding box center [581, 259] width 7 height 11
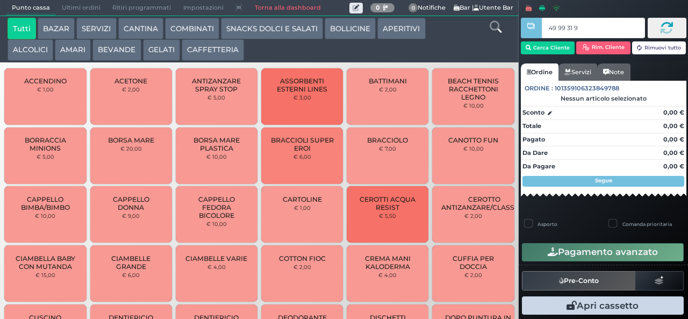
type input "49 99 31 95"
click at [215, 53] on button "CAFFETTERIA" at bounding box center [213, 50] width 62 height 22
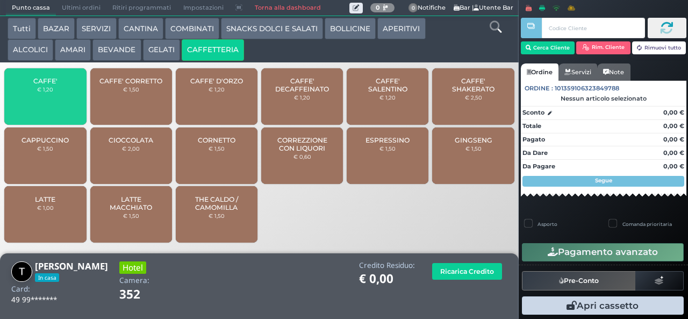
click at [42, 85] on span "CAFFE'" at bounding box center [45, 81] width 24 height 8
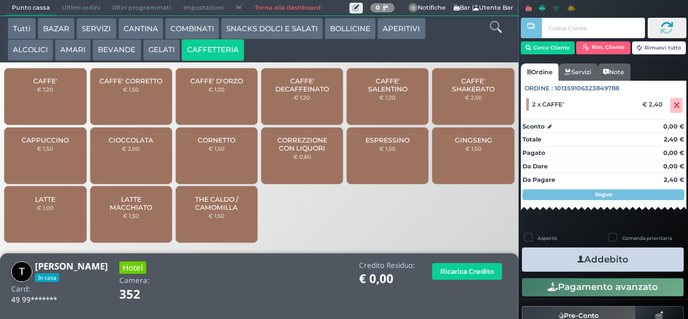
click at [578, 258] on icon "button" at bounding box center [581, 259] width 7 height 11
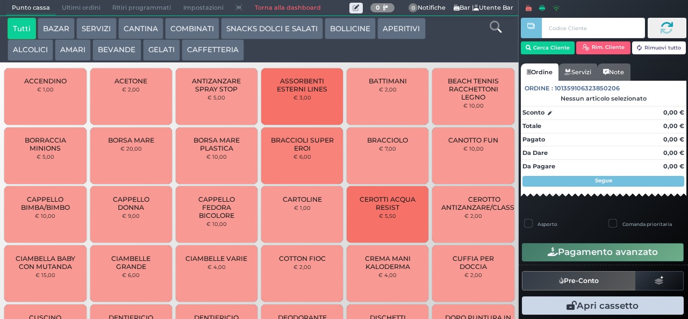
click at [220, 44] on button "CAFFETTERIA" at bounding box center [213, 50] width 62 height 22
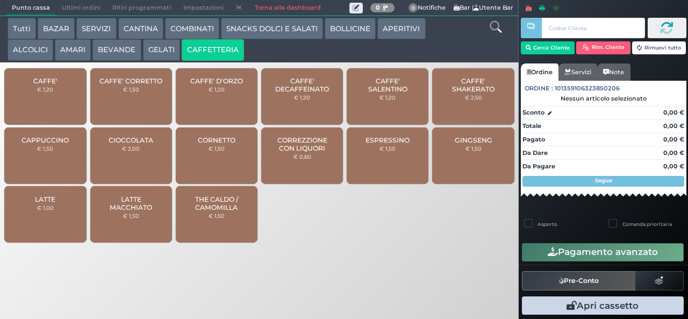
click at [205, 34] on button "COMBINATI" at bounding box center [192, 29] width 54 height 22
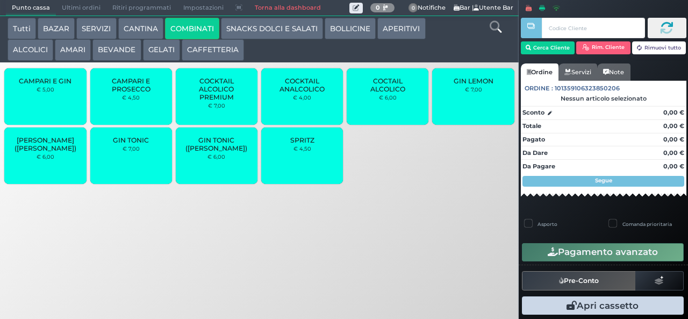
click at [220, 44] on button "CAFFETTERIA" at bounding box center [213, 50] width 62 height 22
